Goal: Communication & Community: Ask a question

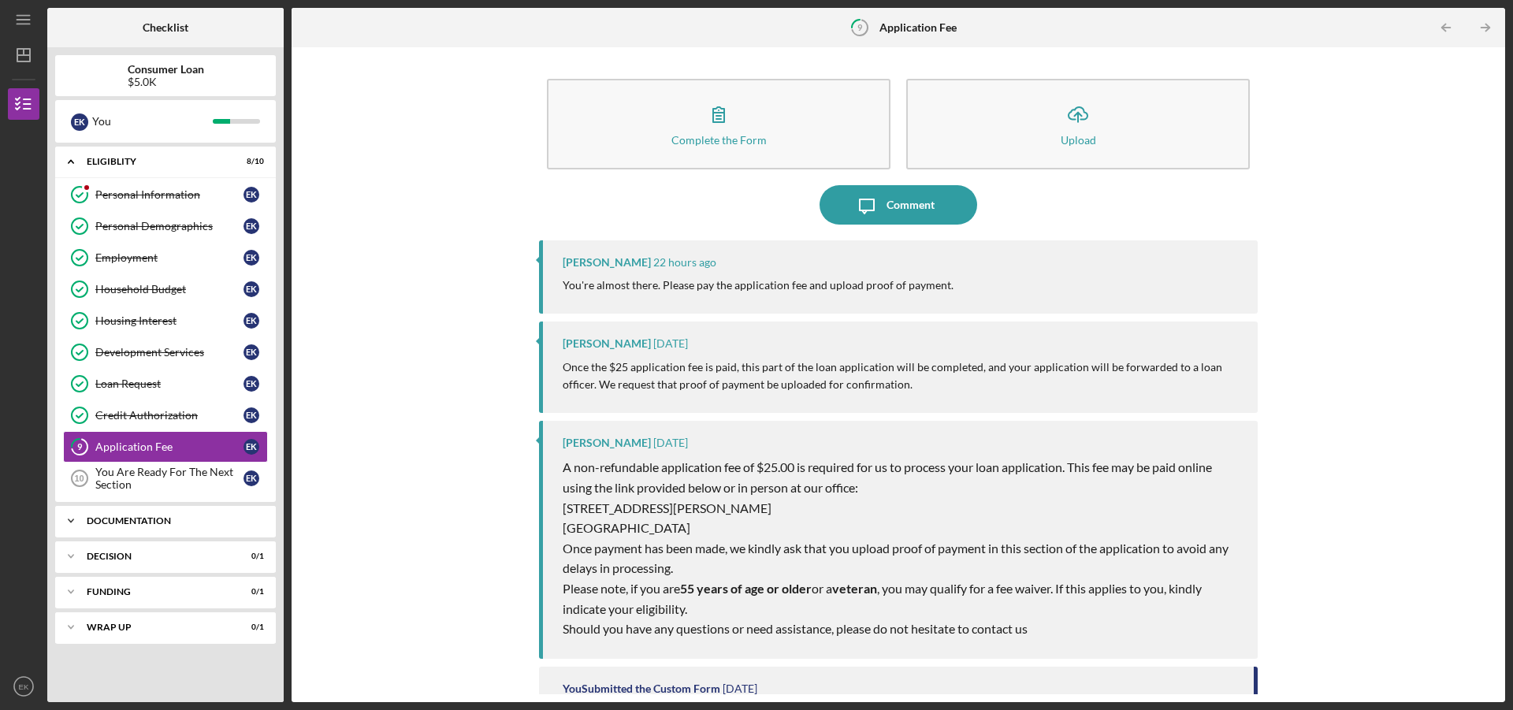
click at [140, 524] on div "Documentation" at bounding box center [171, 520] width 169 height 9
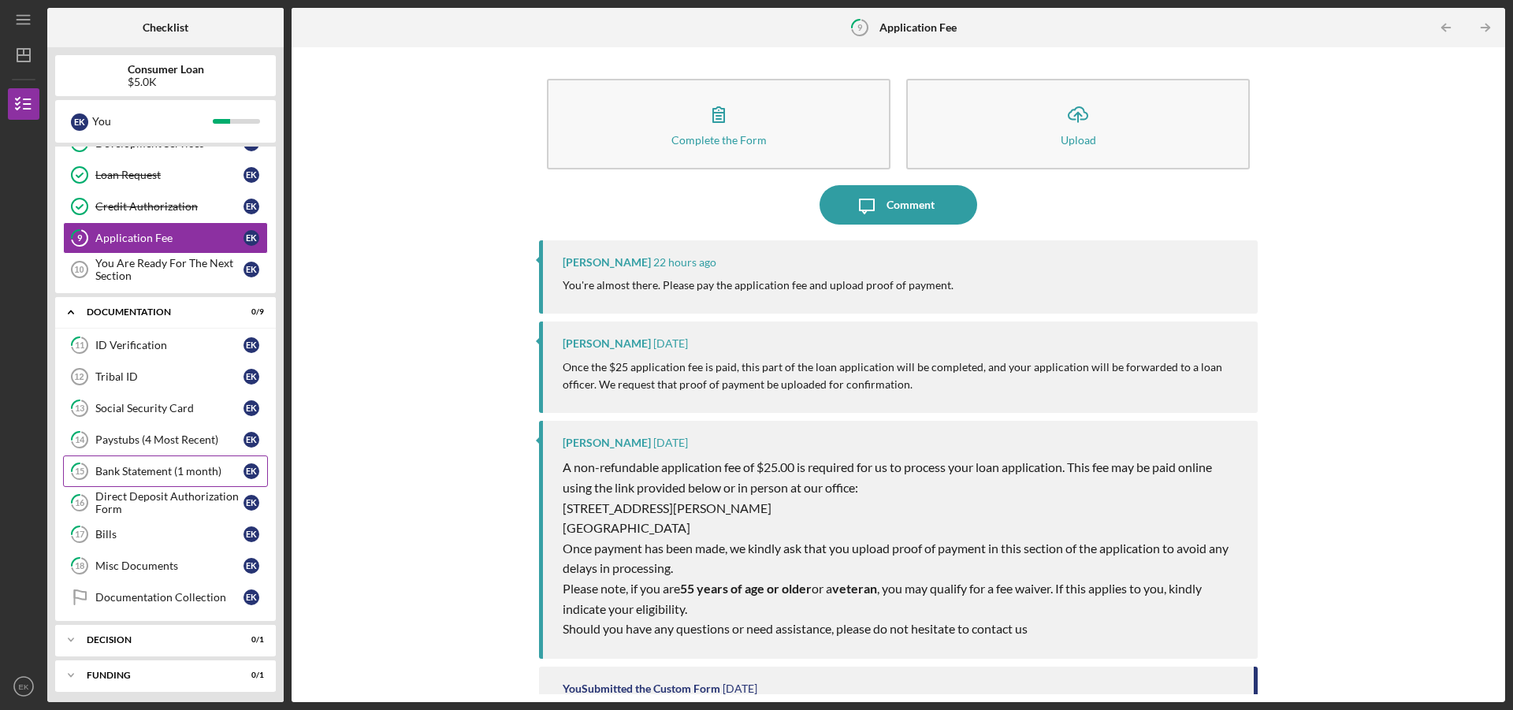
scroll to position [236, 0]
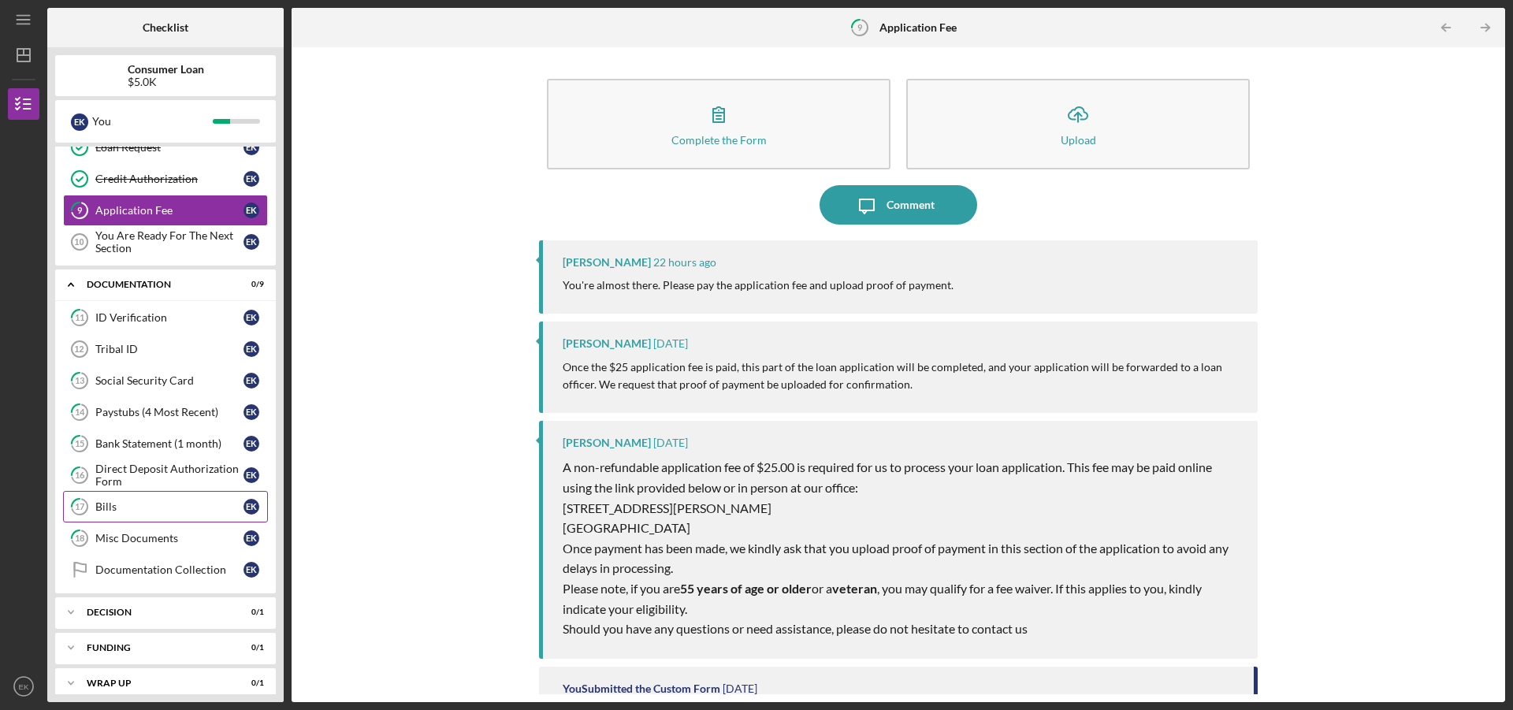
click at [143, 503] on div "Bills" at bounding box center [169, 507] width 148 height 13
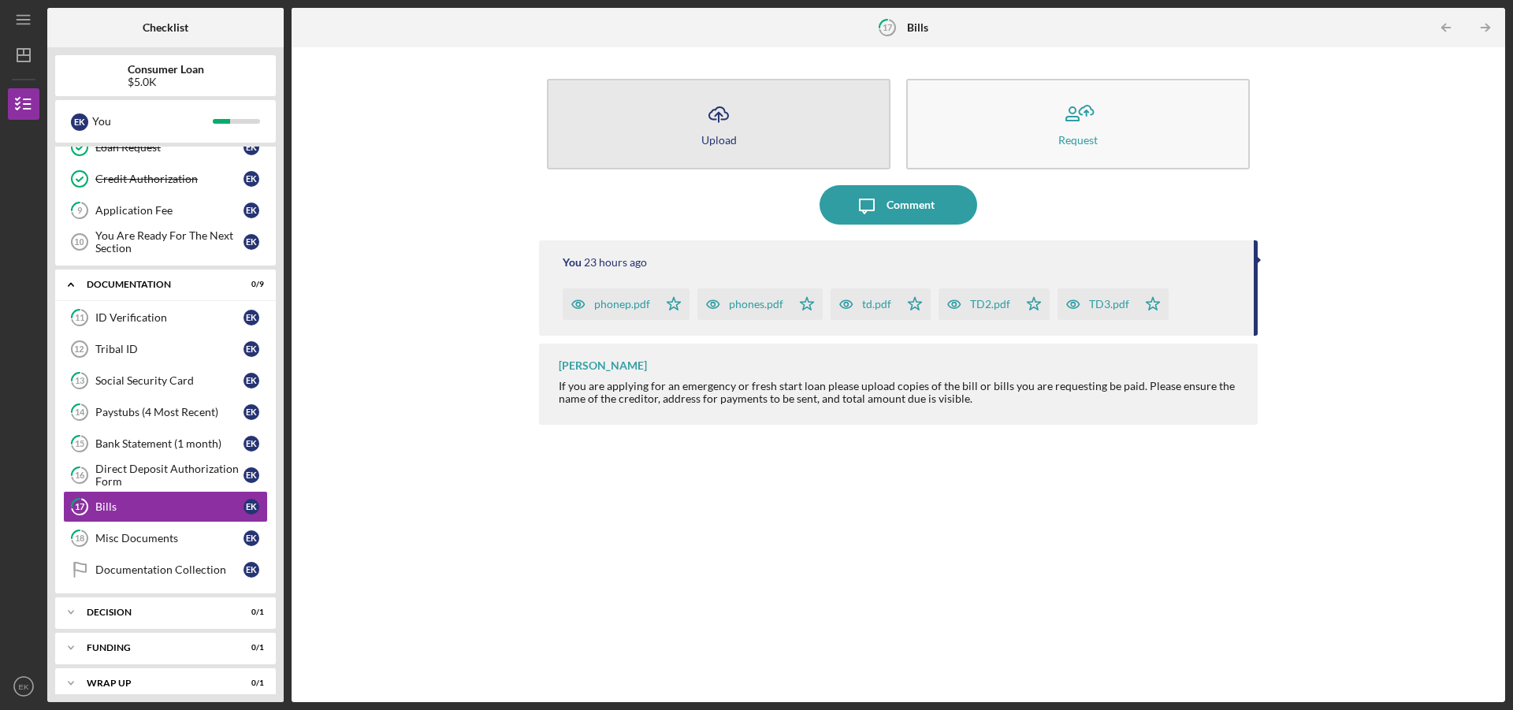
click at [699, 149] on button "Icon/Upload Upload" at bounding box center [719, 124] width 344 height 91
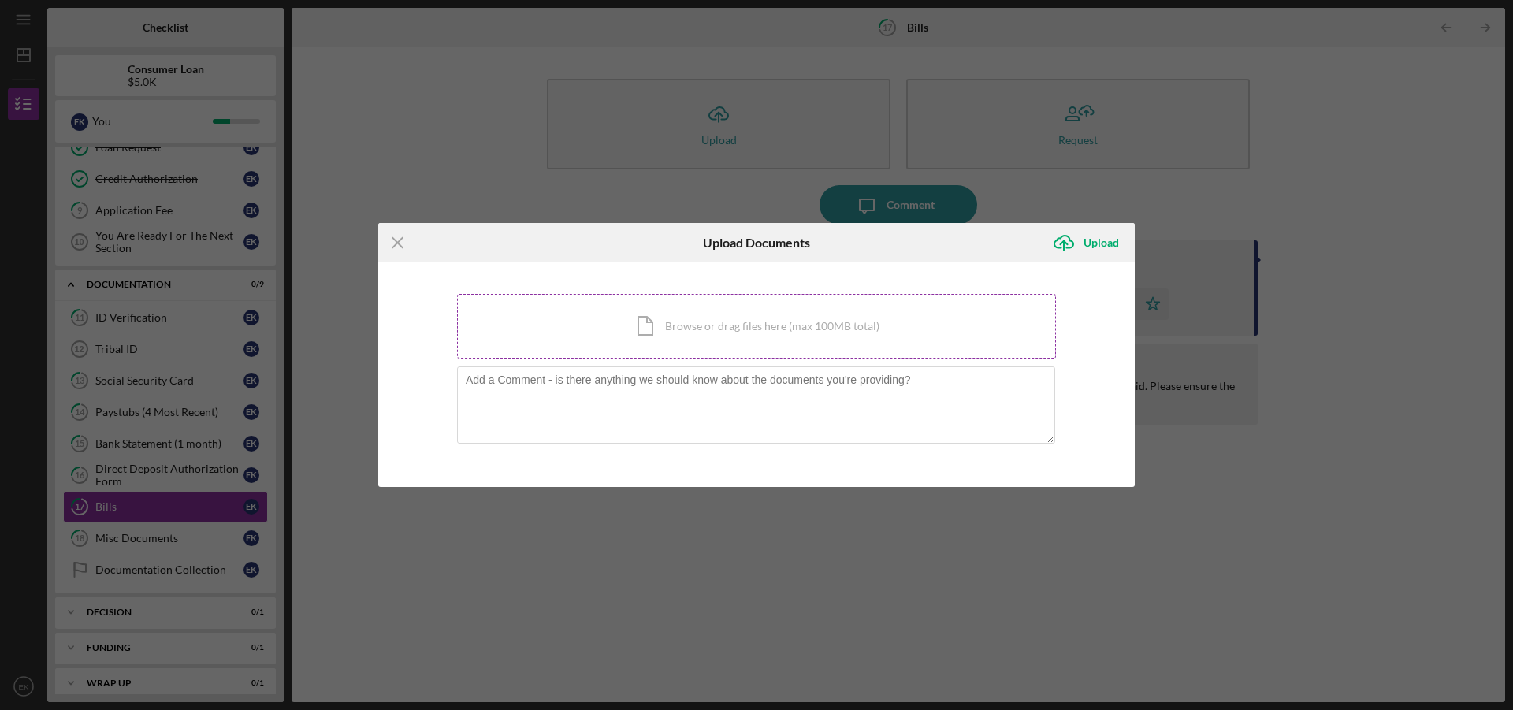
click at [682, 305] on div "Icon/Document Browse or drag files here (max 100MB total) Tap to choose files o…" at bounding box center [756, 326] width 599 height 65
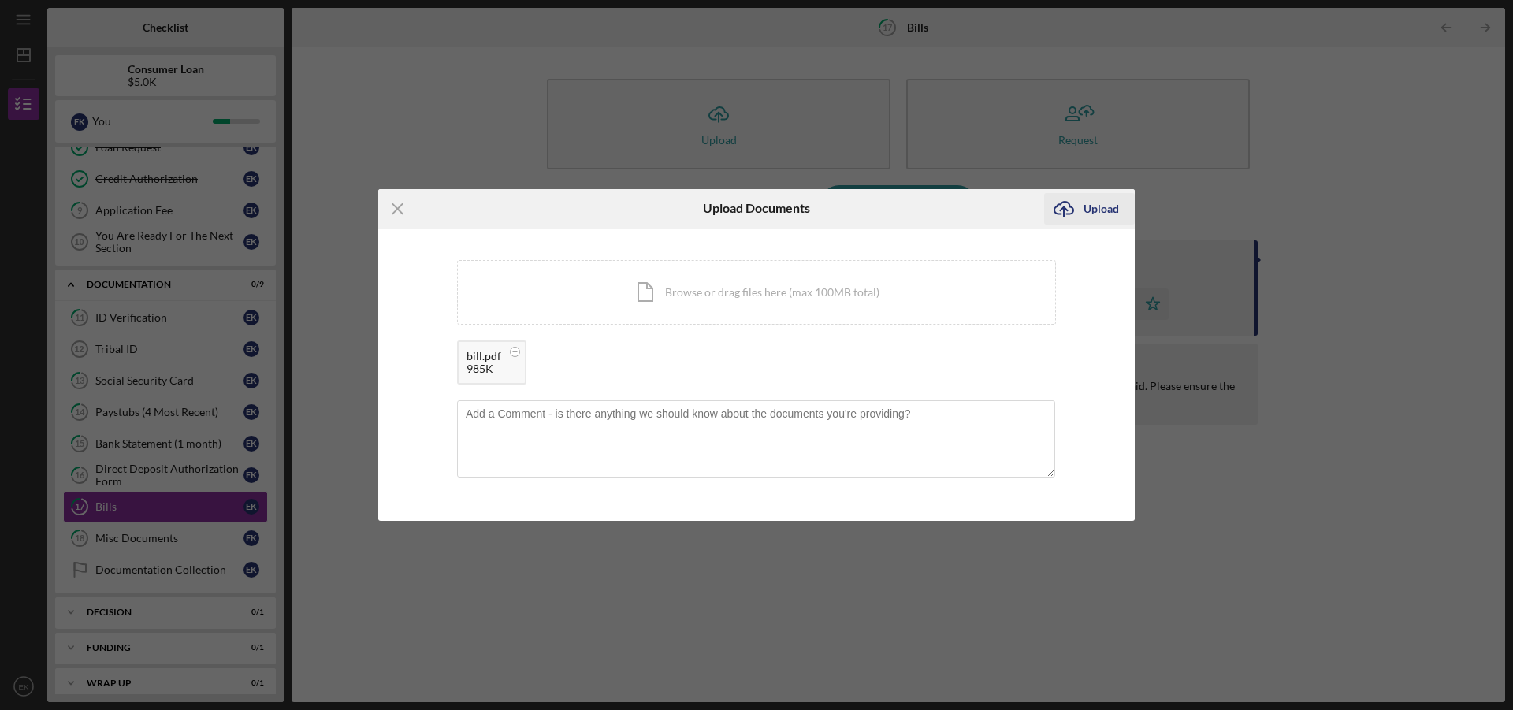
click at [1090, 206] on div "Upload" at bounding box center [1101, 209] width 35 height 32
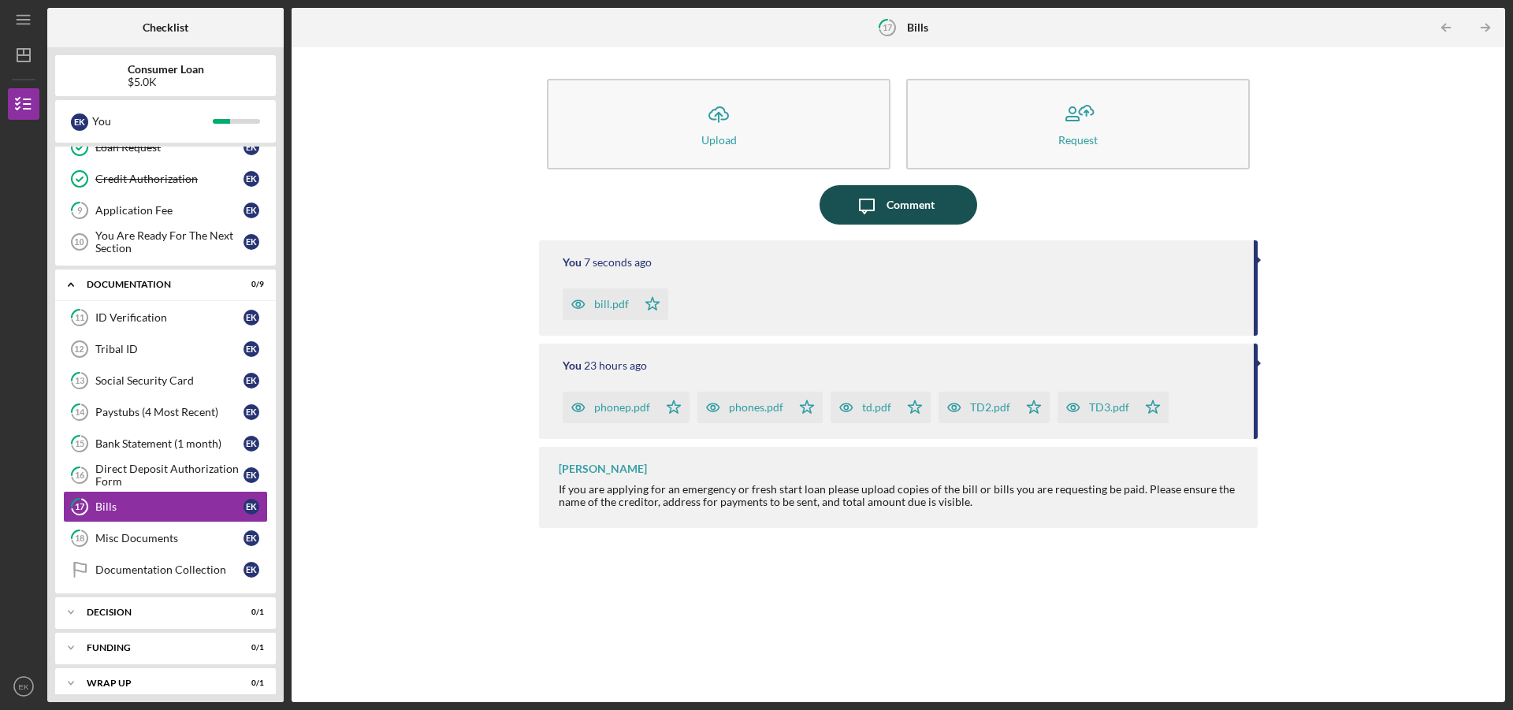
click at [935, 206] on button "Icon/Message Comment" at bounding box center [899, 204] width 158 height 39
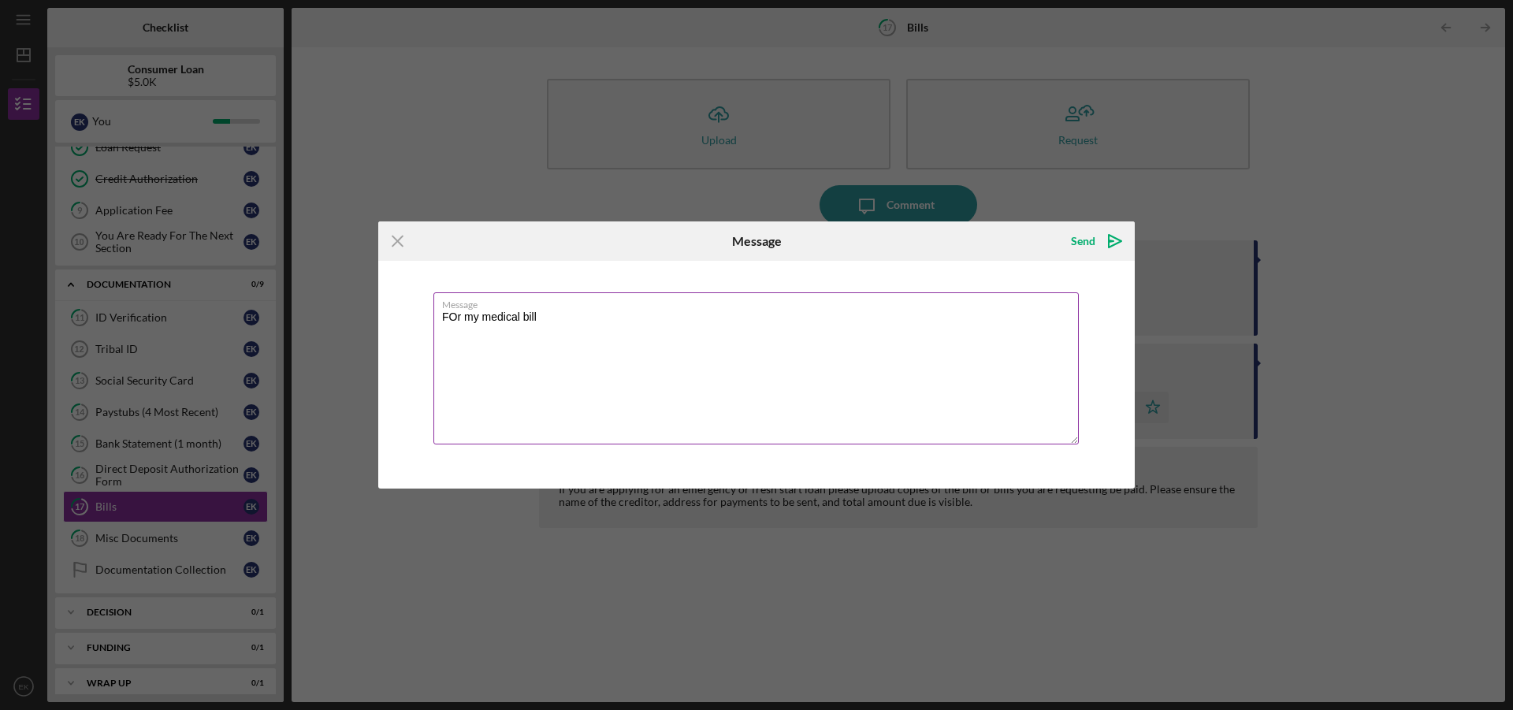
click at [456, 326] on textarea "FOr my medical bill" at bounding box center [757, 368] width 646 height 152
click at [577, 342] on textarea "For my medical bill" at bounding box center [757, 368] width 646 height 152
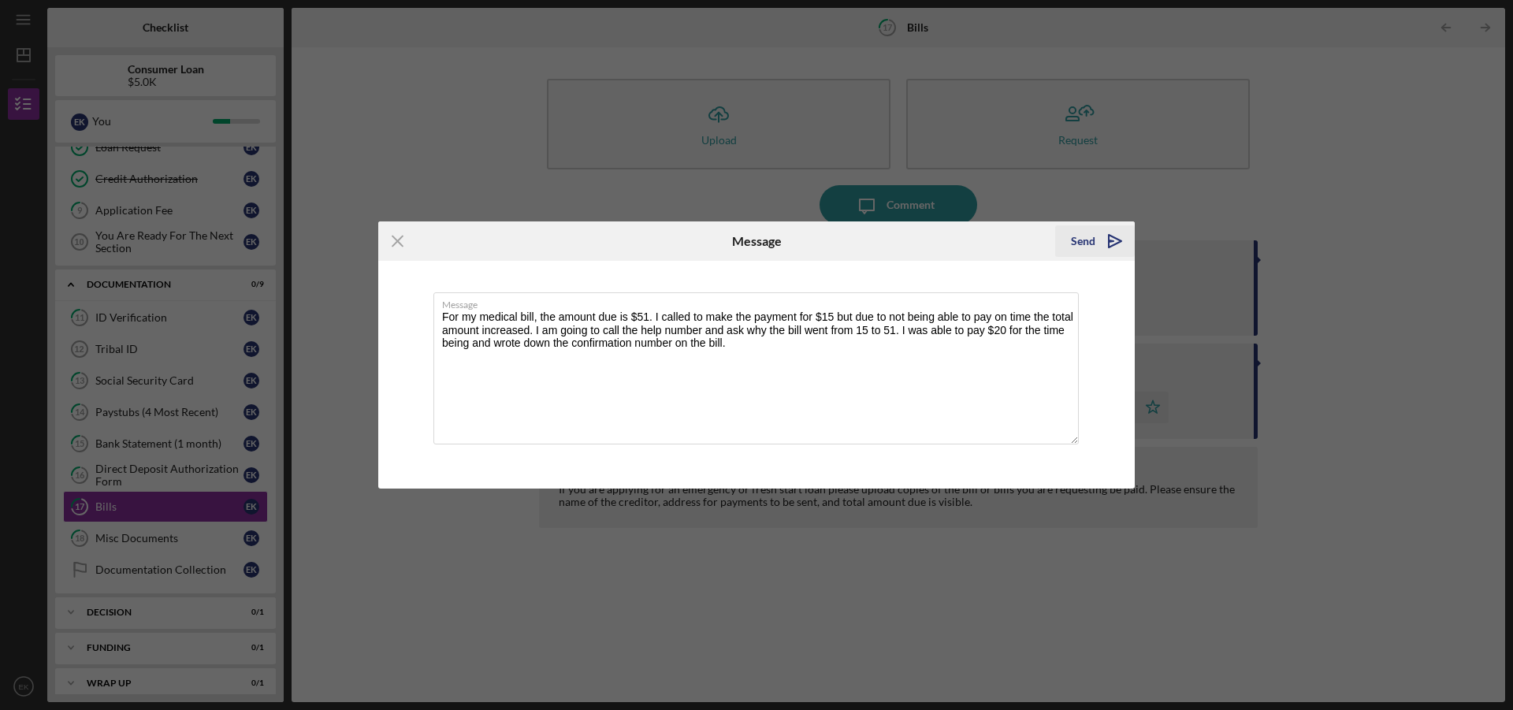
type textarea "For my medical bill, the amount due is $51. I called to make the payment for $1…"
click at [1081, 246] on div "Send" at bounding box center [1083, 241] width 24 height 32
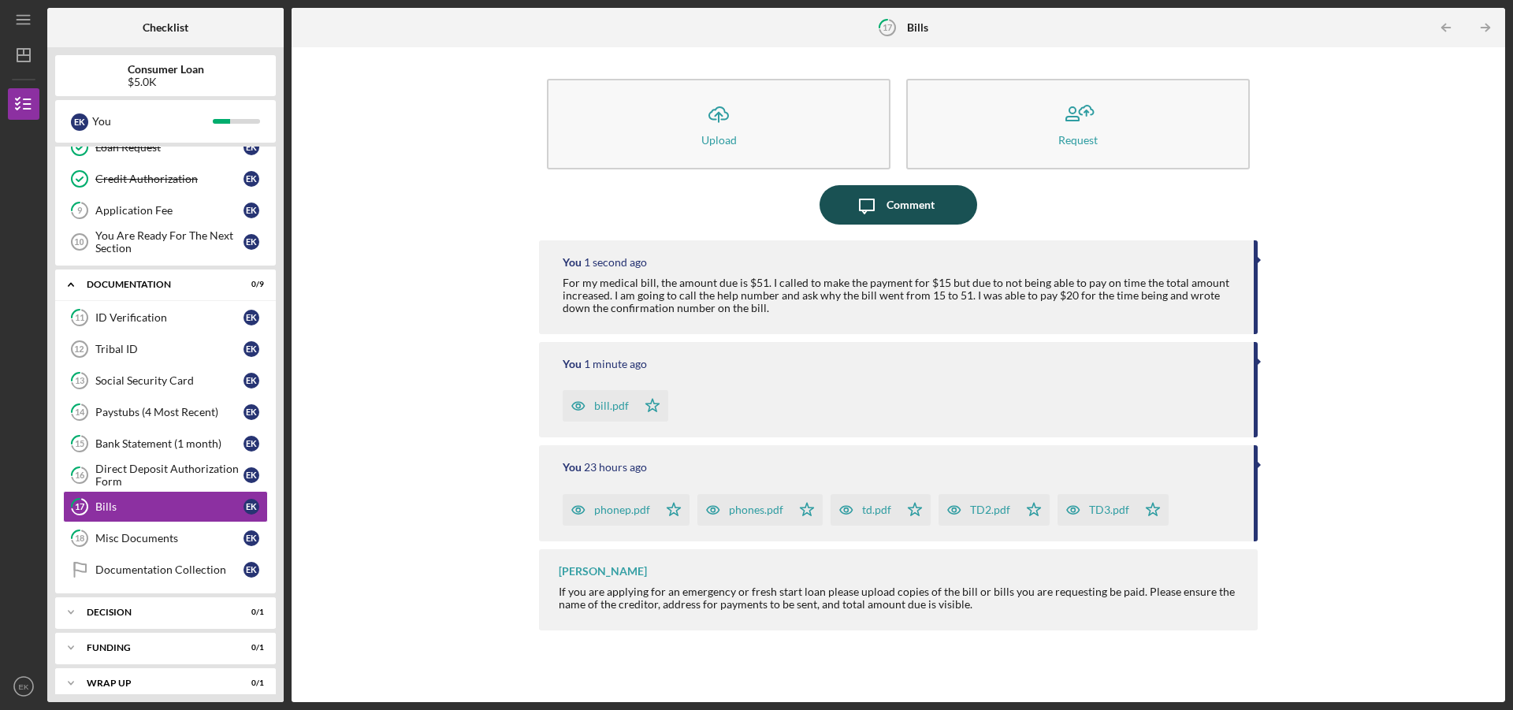
click at [951, 210] on button "Icon/Message Comment" at bounding box center [899, 204] width 158 height 39
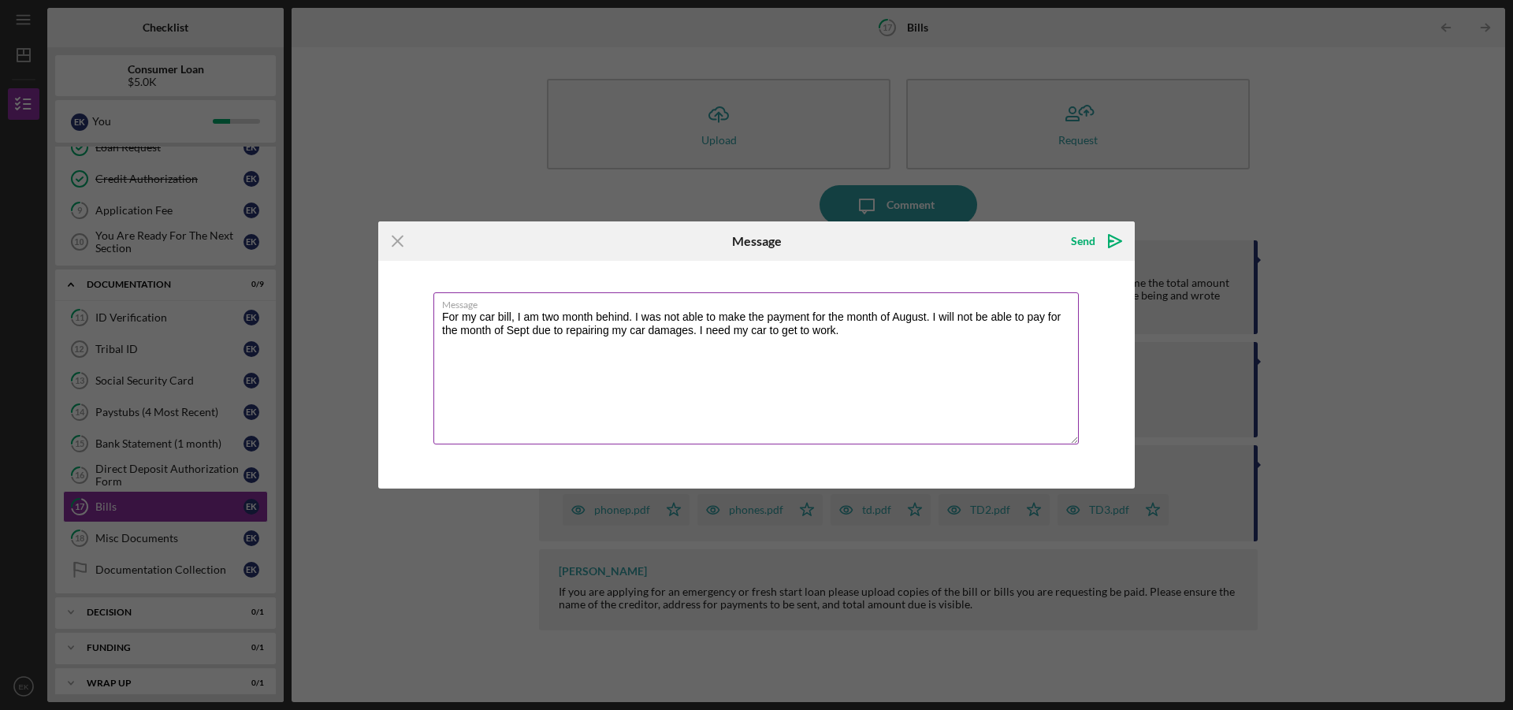
click at [692, 333] on textarea "For my car bill, I am two month behind. I was not able to make the payment for …" at bounding box center [757, 368] width 646 height 152
click at [793, 333] on textarea "For my car bill, I am two month behind. I was not able to make the payment for …" at bounding box center [757, 368] width 646 height 152
type textarea "For my car bill, I am two month behind. I was not able to make the payment for …"
click at [1078, 242] on div "Send" at bounding box center [1083, 241] width 24 height 32
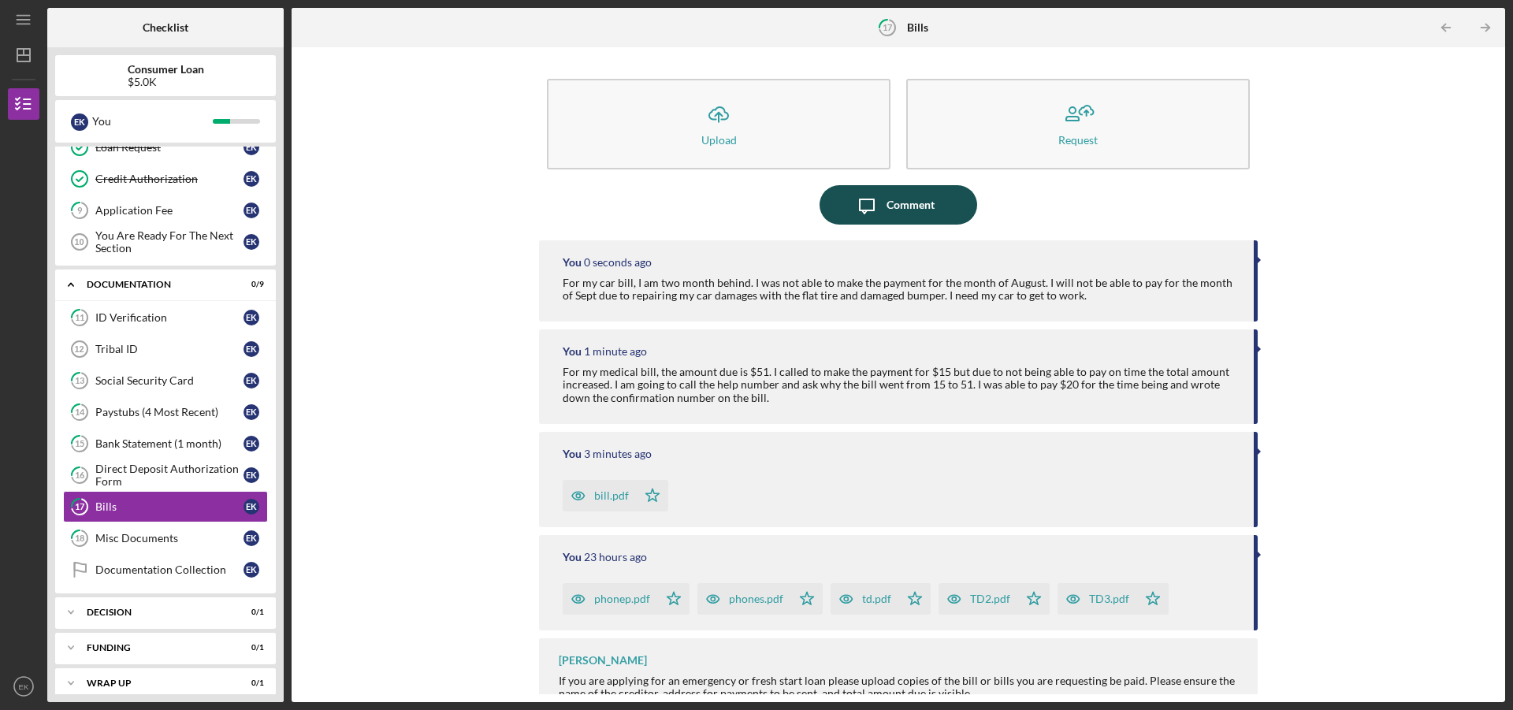
click at [947, 207] on button "Icon/Message Comment" at bounding box center [899, 204] width 158 height 39
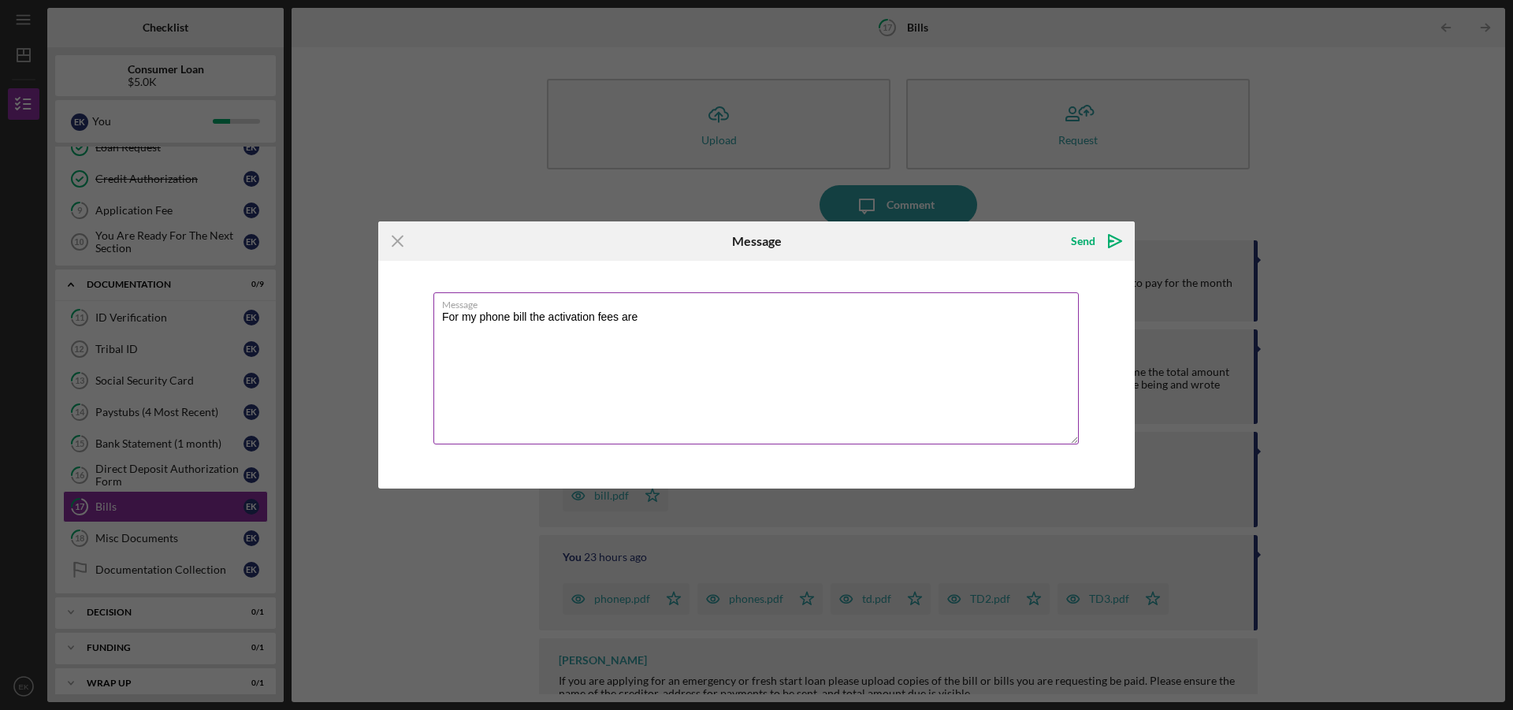
click at [631, 331] on textarea "For my phone bill the activation fees are" at bounding box center [757, 368] width 646 height 152
click at [647, 330] on textarea "For my phone bill the activation fees are" at bounding box center [757, 368] width 646 height 152
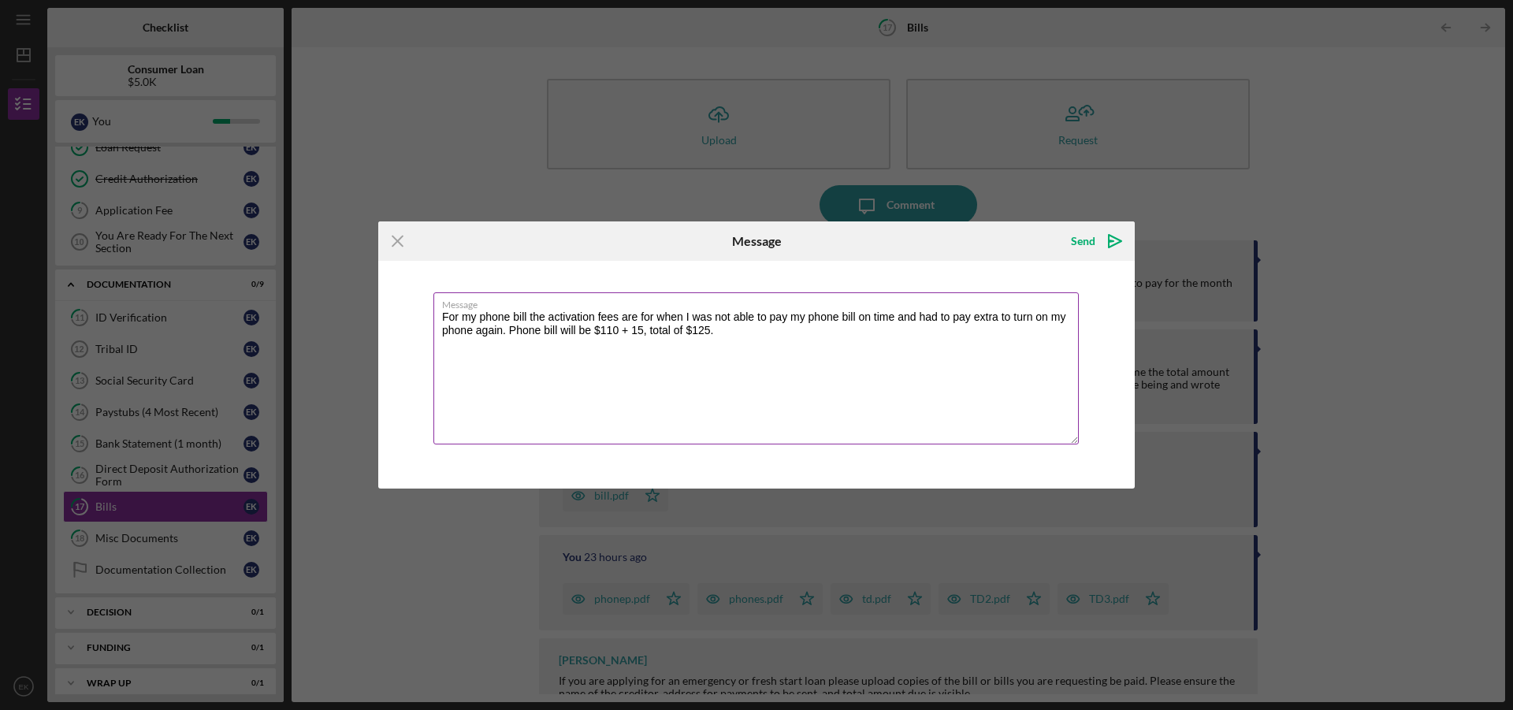
click at [631, 333] on textarea "For my phone bill the activation fees are for when I was not able to pay my pho…" at bounding box center [757, 368] width 646 height 152
type textarea "For my phone bill the activation fees are for when I was not able to pay my pho…"
click at [1070, 244] on button "Send Icon/icon-invite-send" at bounding box center [1095, 241] width 80 height 32
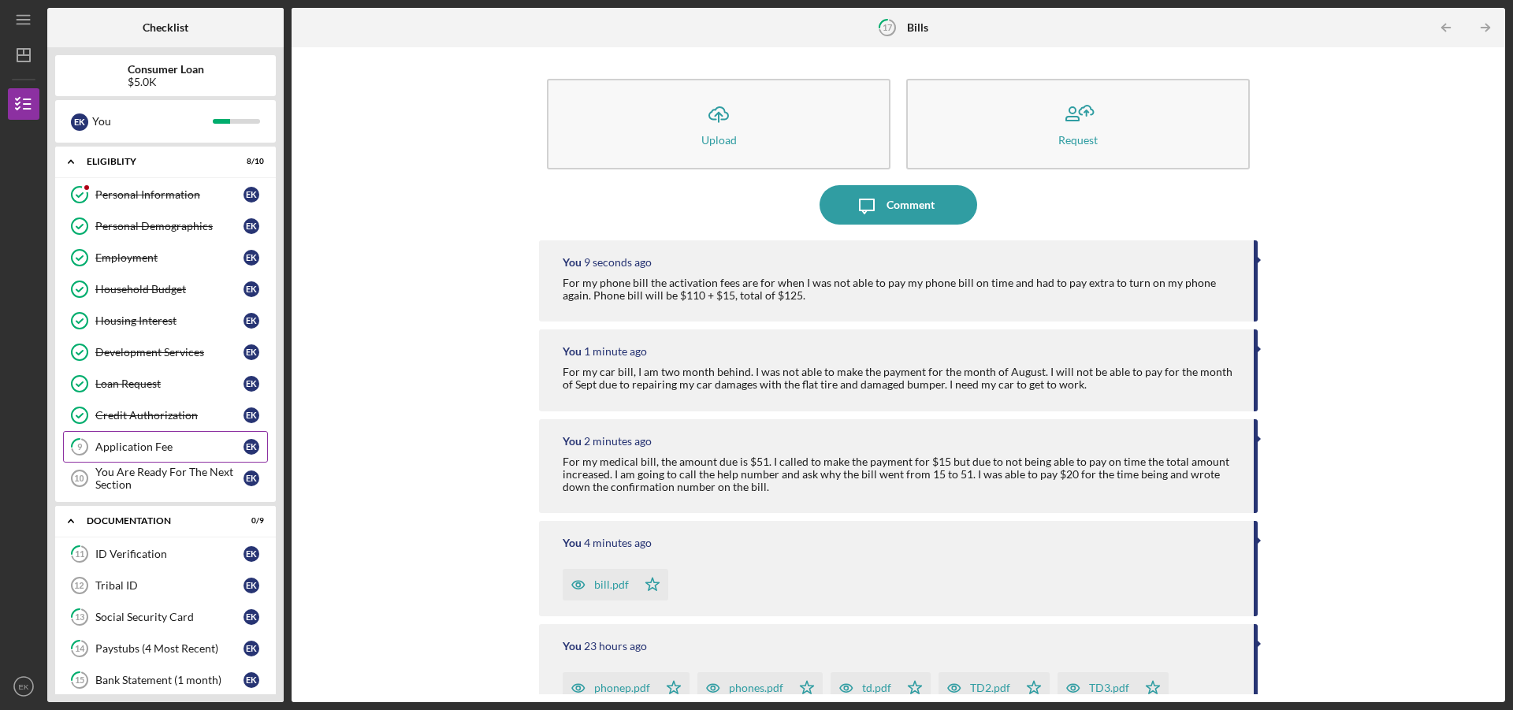
click at [138, 449] on div "Application Fee" at bounding box center [169, 447] width 148 height 13
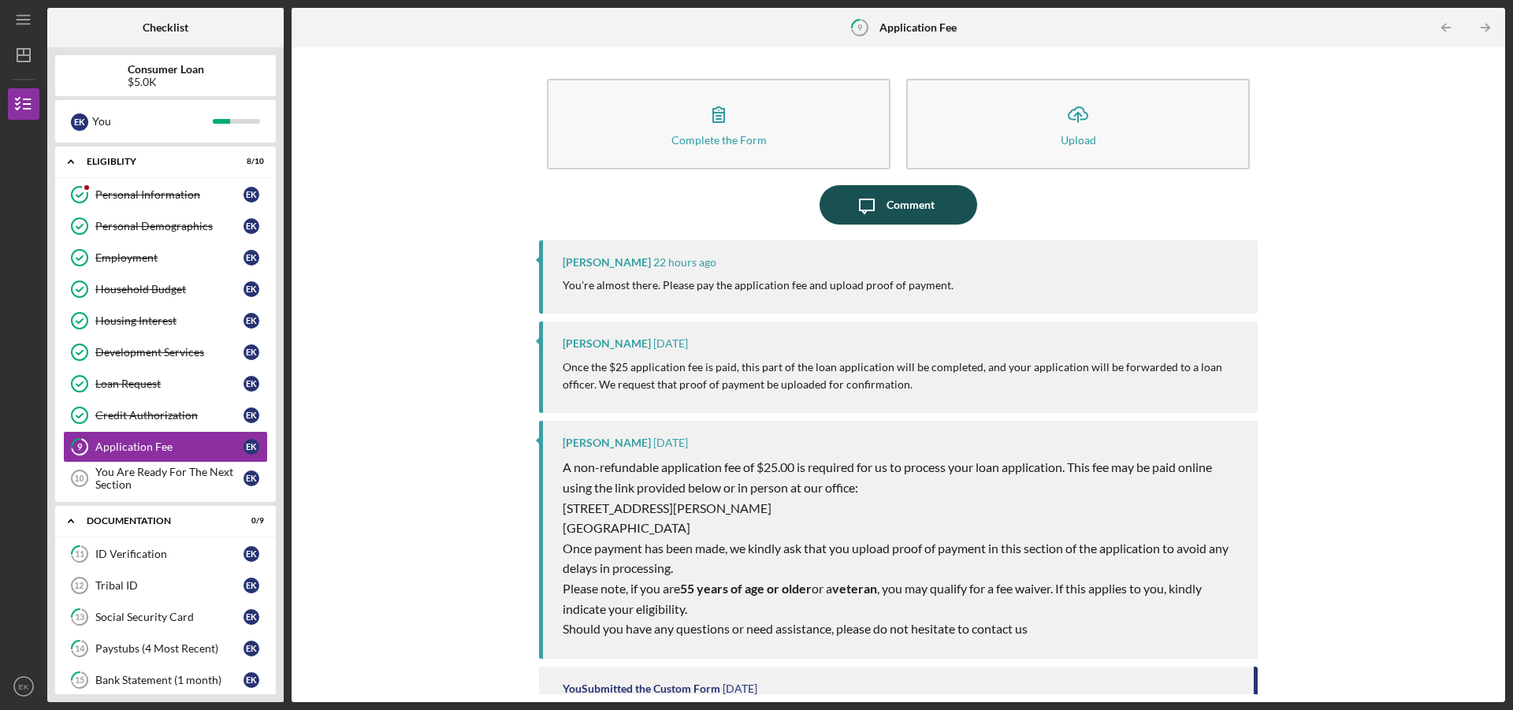
click at [890, 214] on div "Comment" at bounding box center [911, 204] width 48 height 39
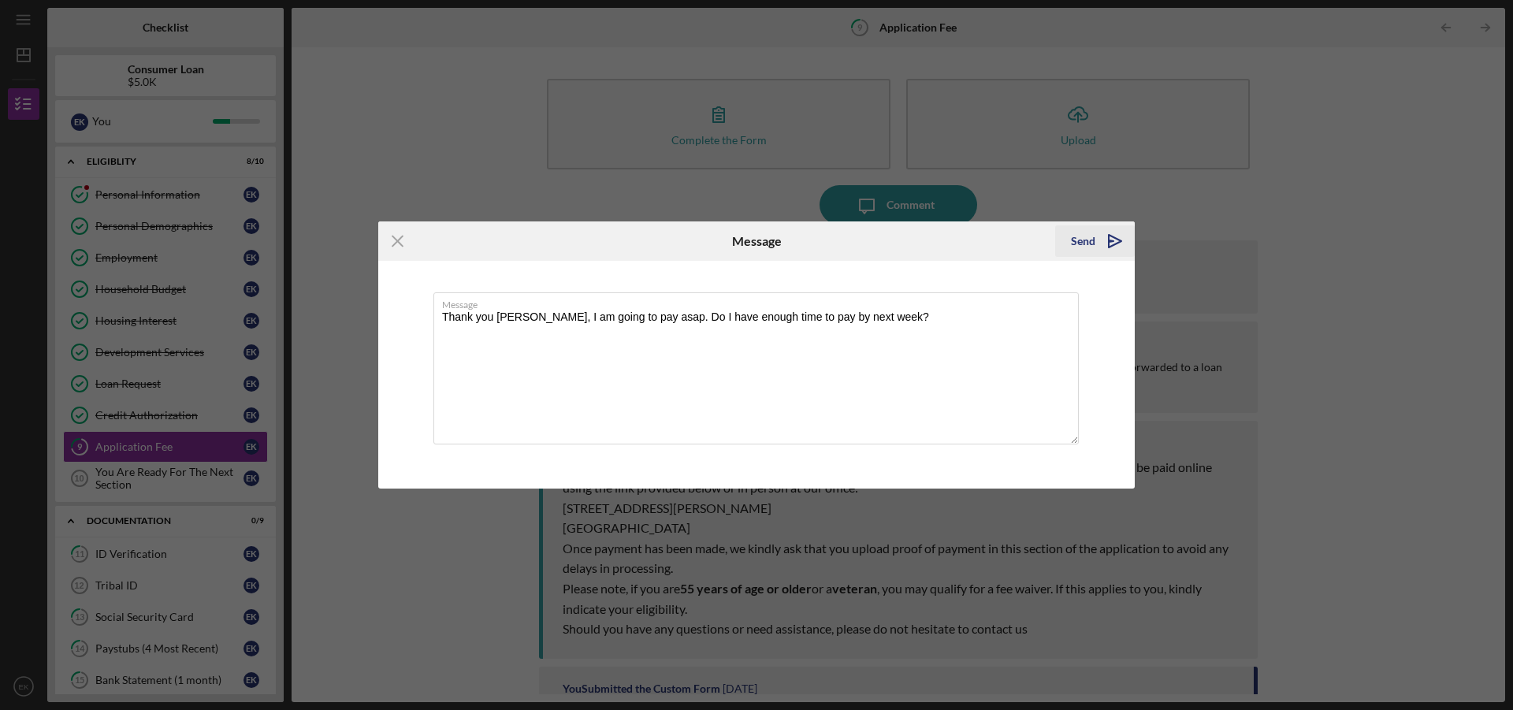
type textarea "Thank you [PERSON_NAME], I am going to pay asap. Do I have enough time to pay b…"
click at [1078, 248] on div "Send" at bounding box center [1083, 241] width 24 height 32
